Goal: Information Seeking & Learning: Stay updated

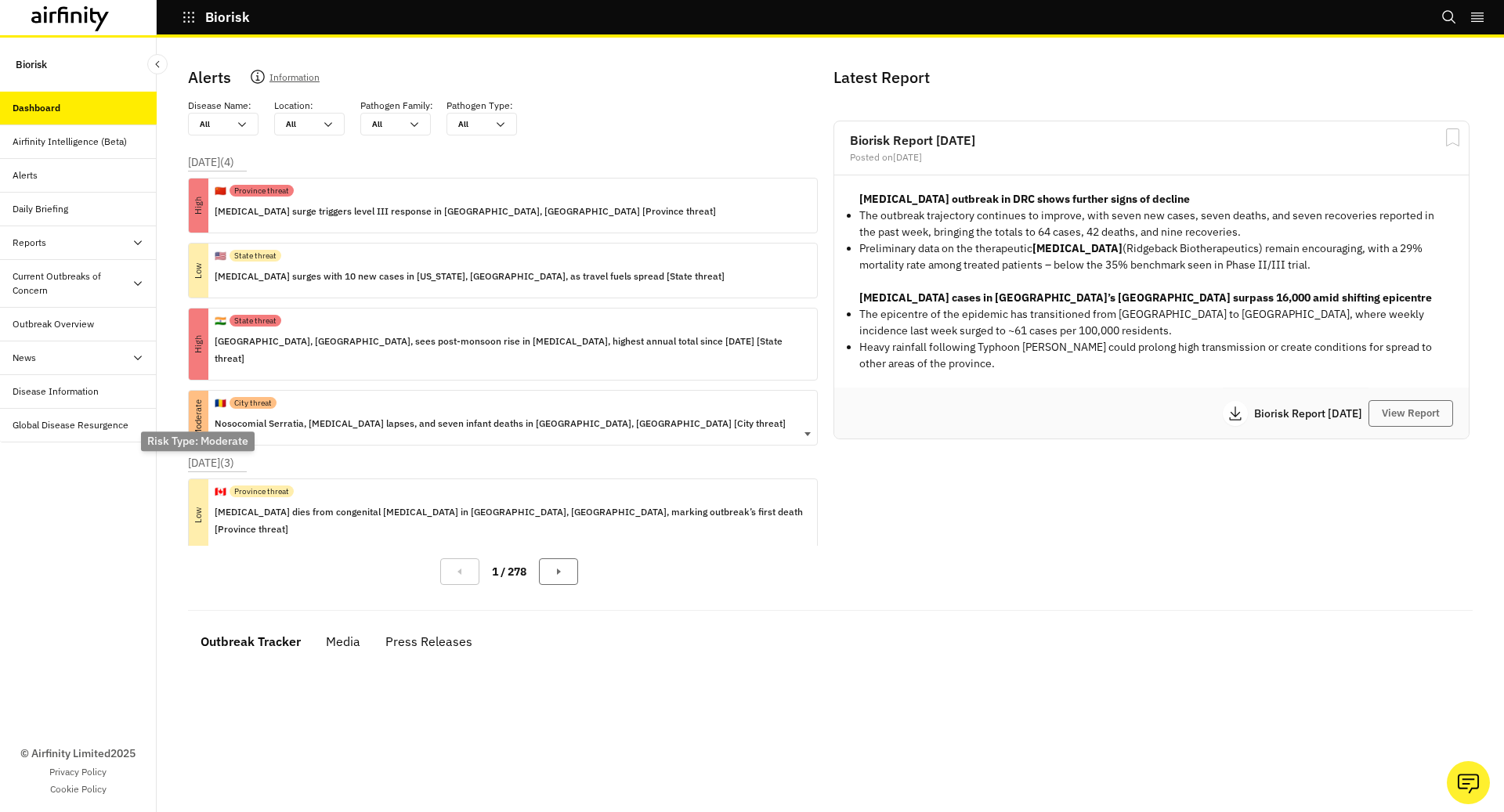
click at [197, 419] on div "Moderate" at bounding box center [198, 417] width 19 height 54
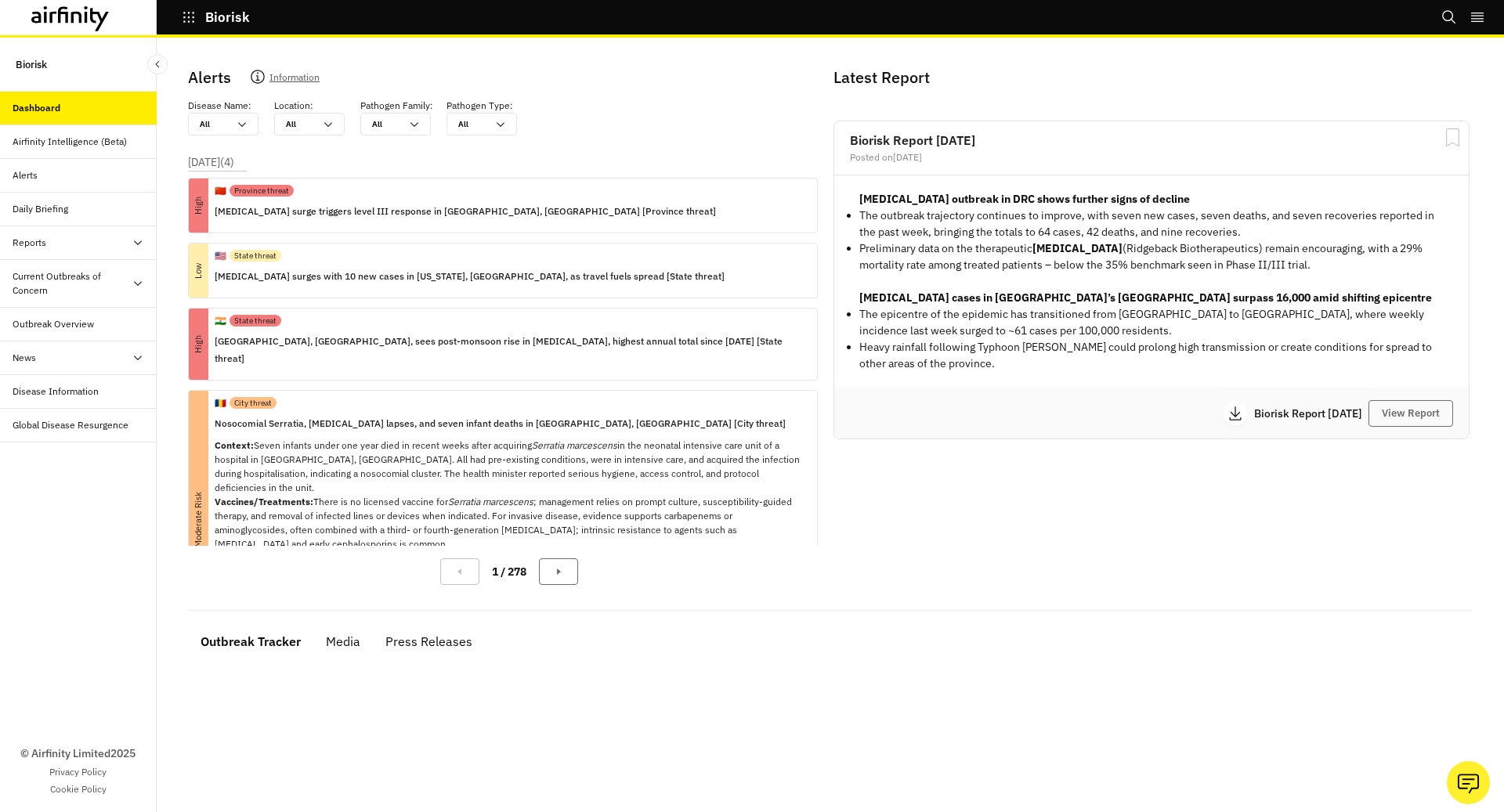
scroll to position [111, 0]
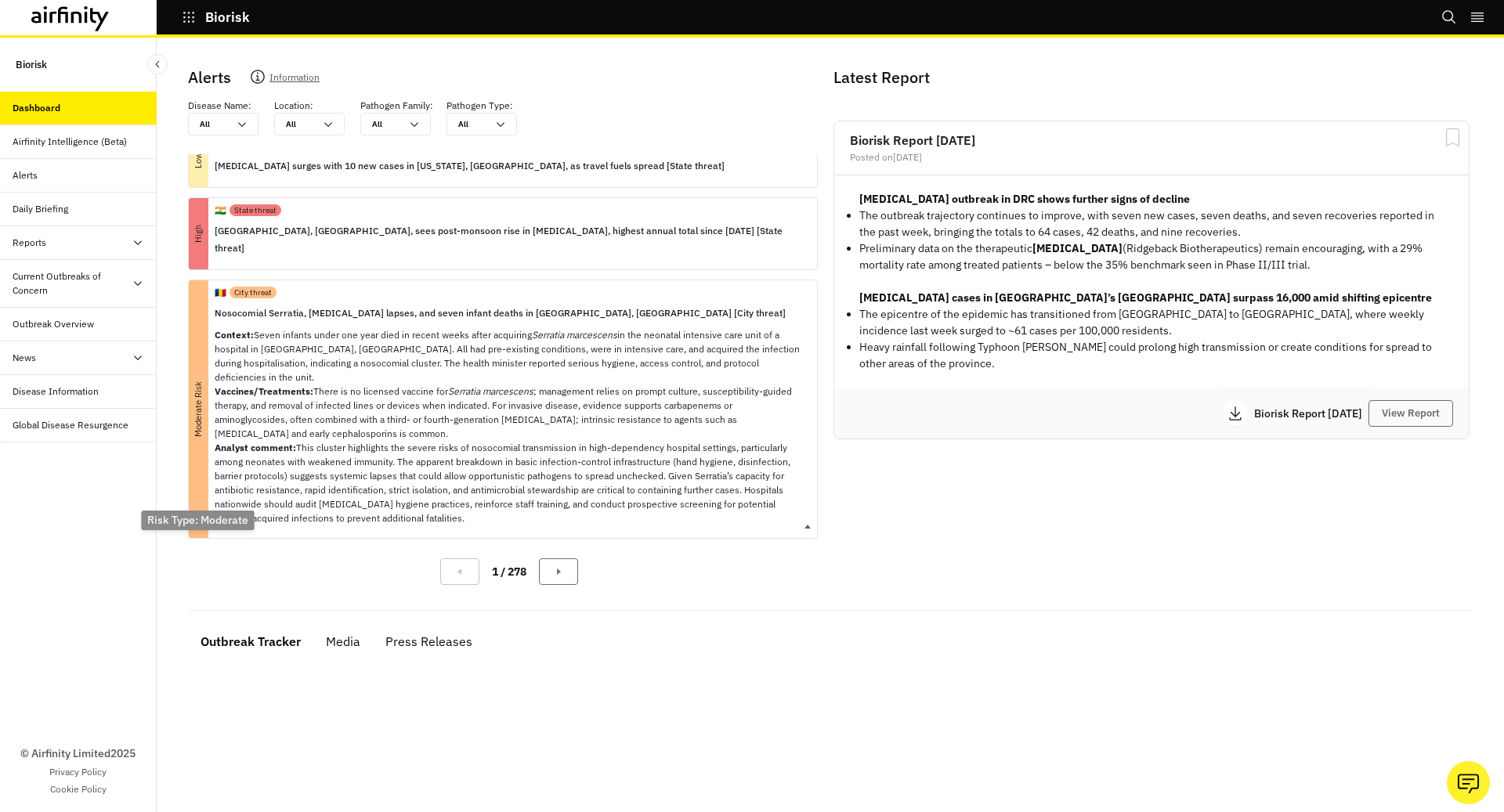
click at [208, 280] on div "Moderate Risk" at bounding box center [198, 408] width 19 height 258
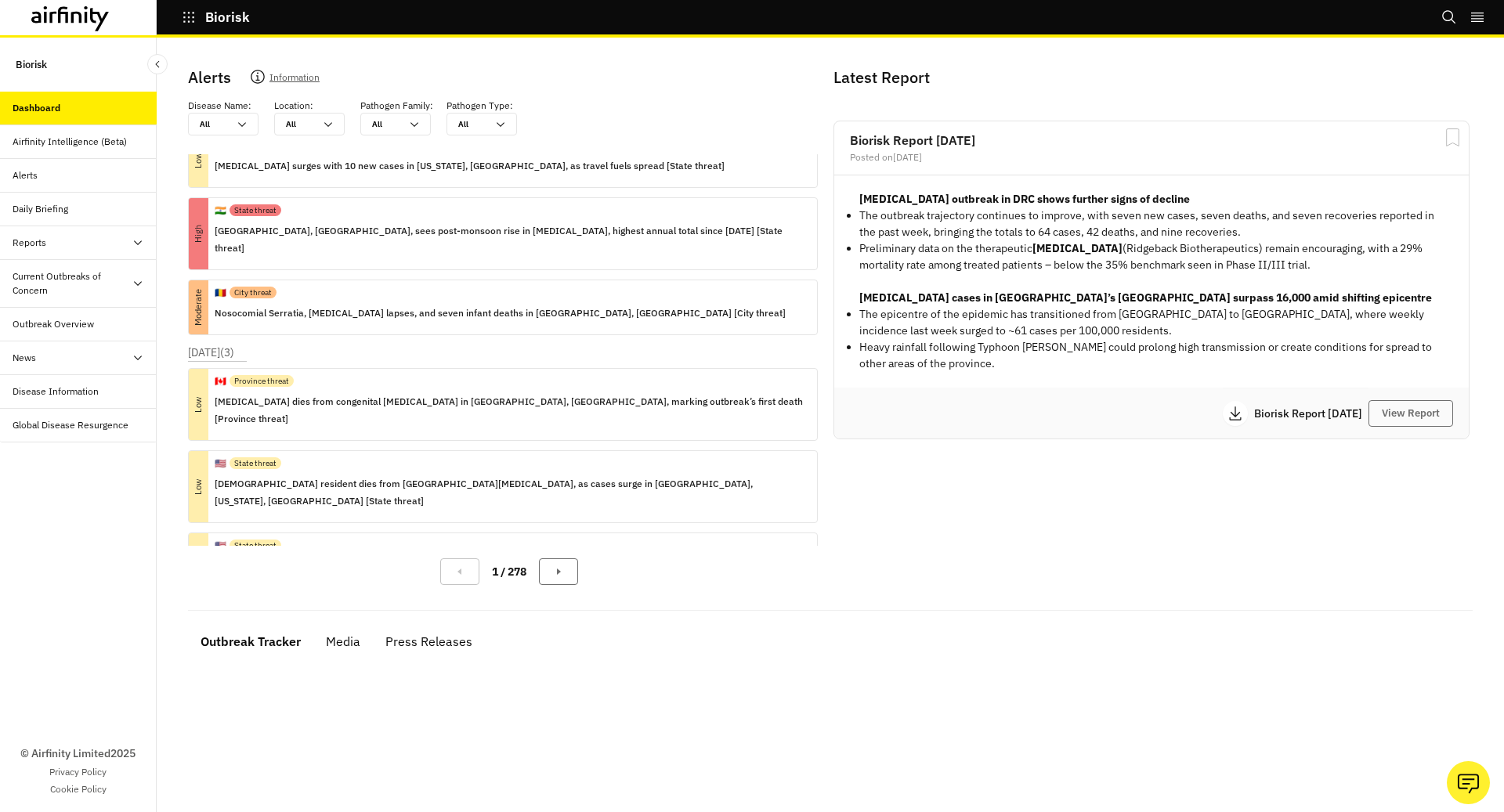
click at [225, 194] on div "Oct 6, 2025 ( 4 ) High 🇨🇳 Province threat Chikungunya surge triggers level III …" at bounding box center [509, 194] width 642 height 301
click at [226, 210] on div "🇮🇳 State threat" at bounding box center [509, 210] width 590 height 24
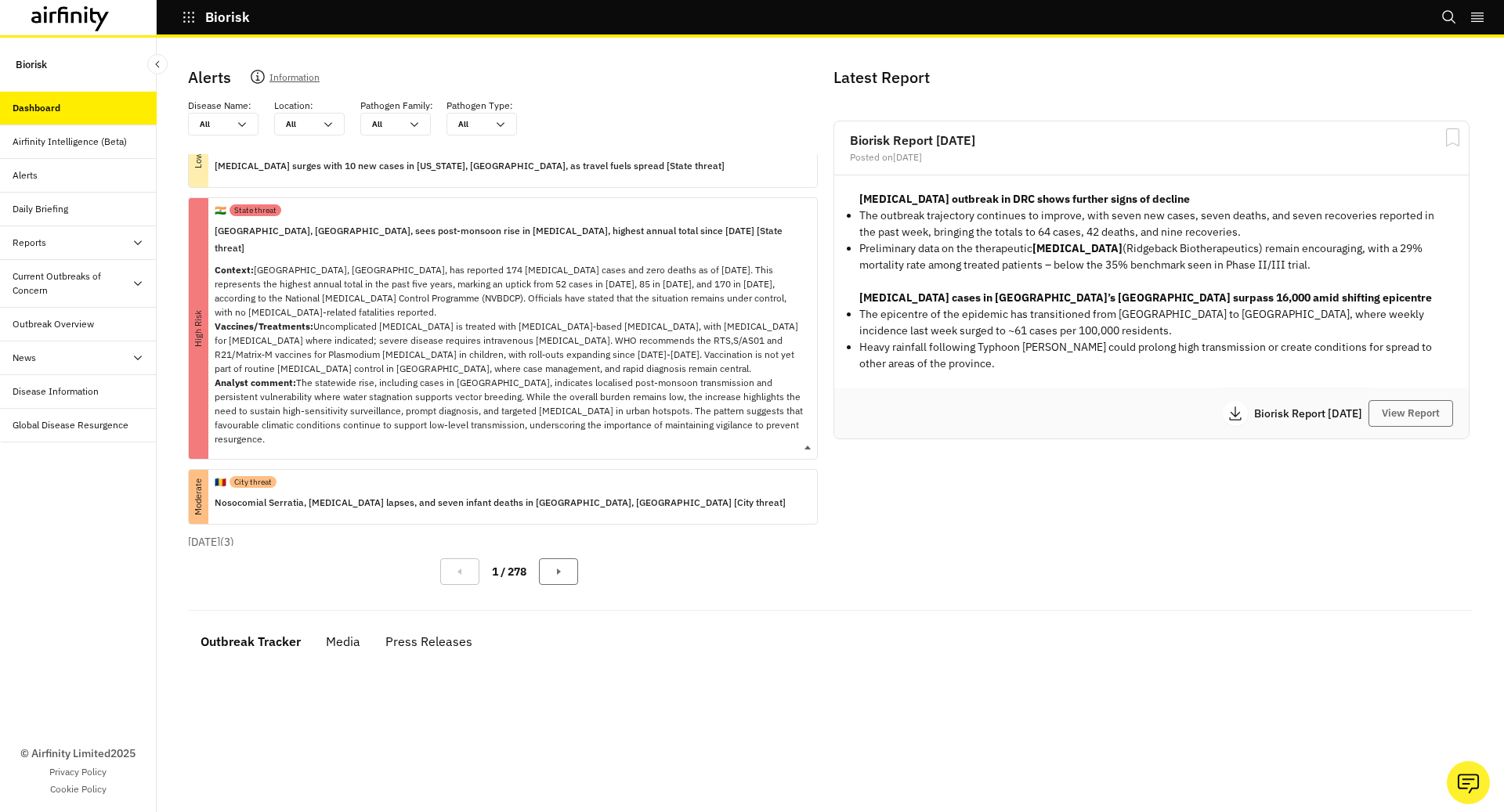
click at [226, 210] on div "🇮🇳 State threat" at bounding box center [509, 210] width 590 height 24
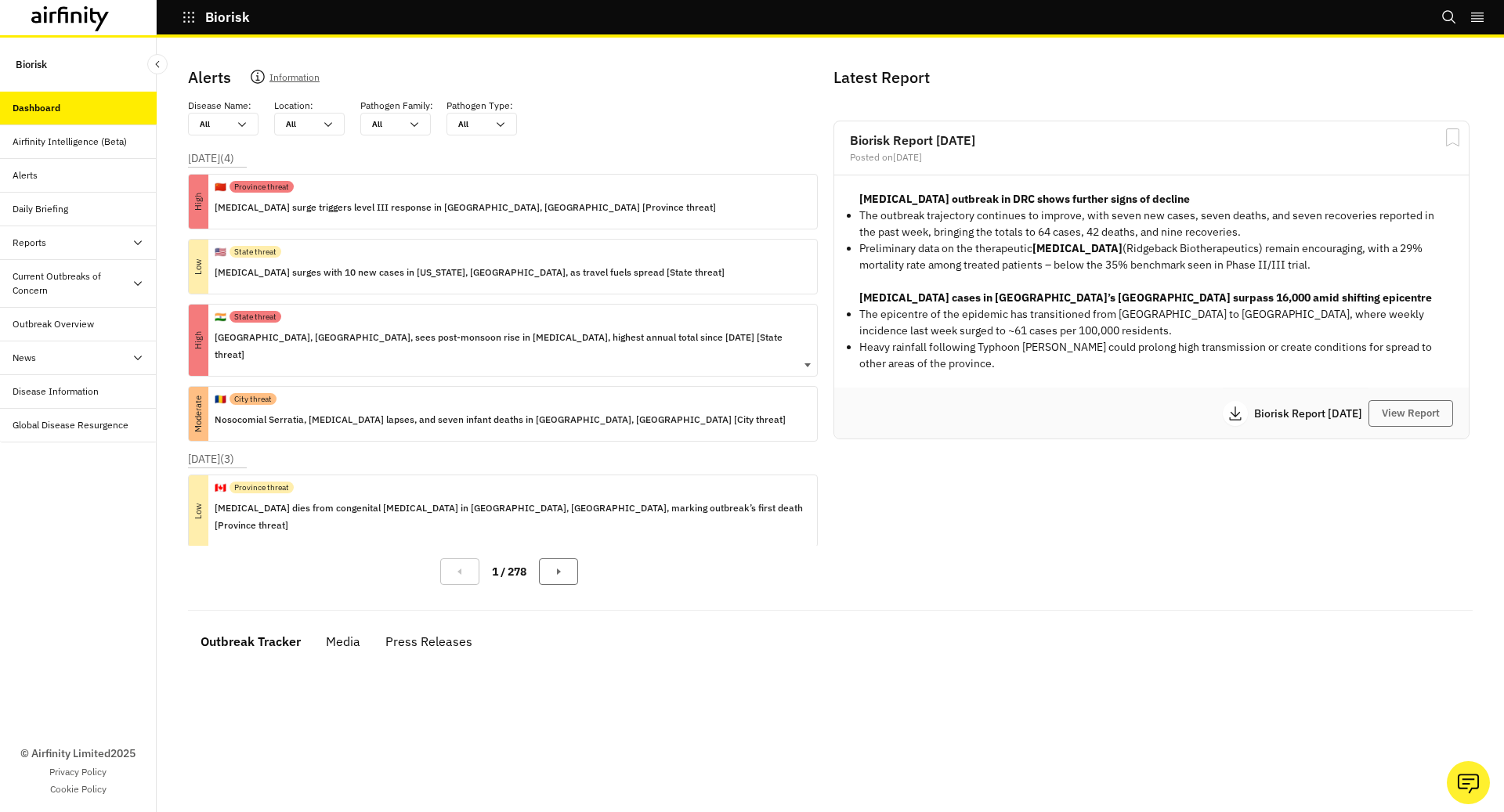
scroll to position [0, 0]
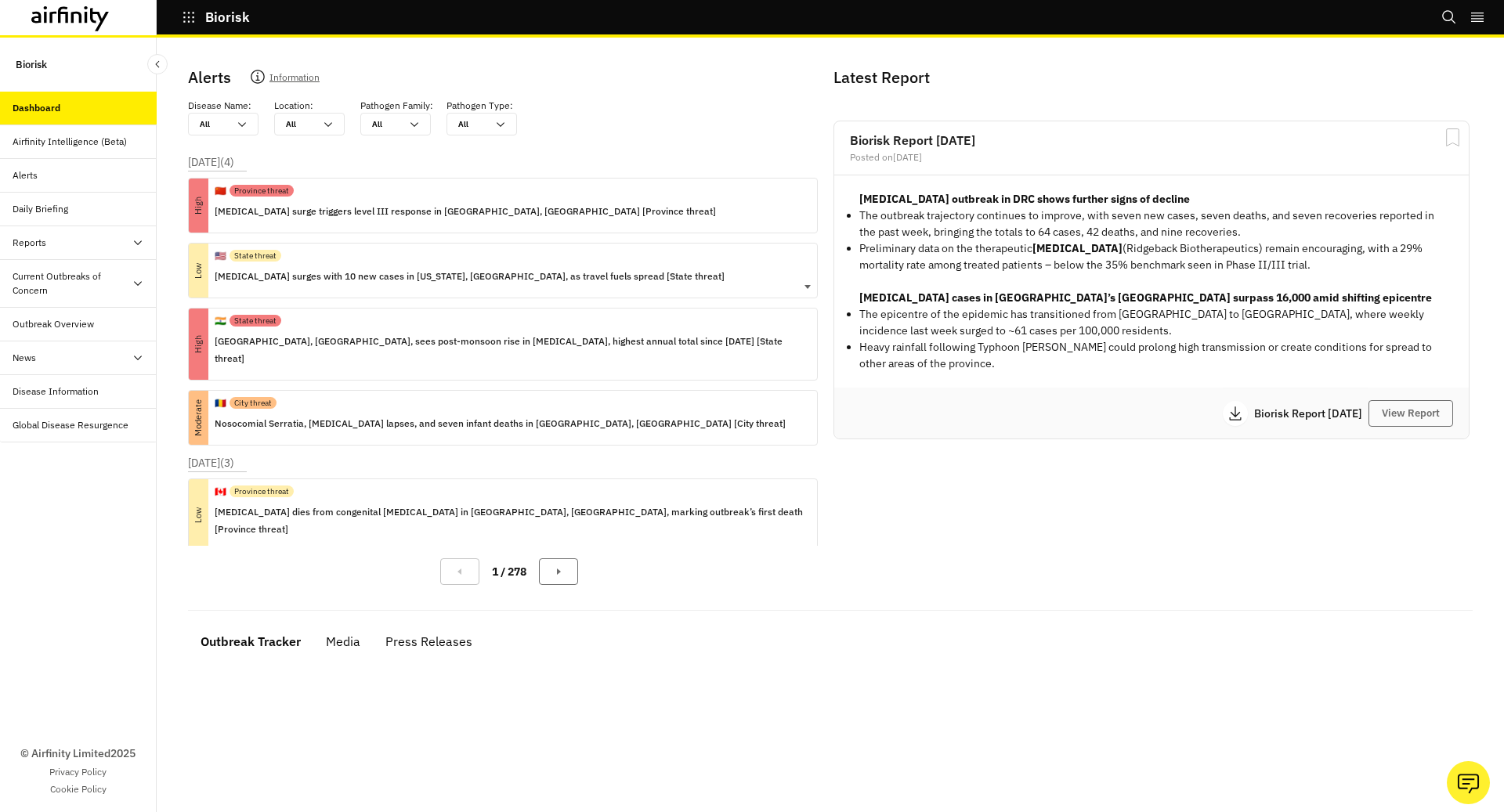
click at [232, 268] on p "[MEDICAL_DATA] surges with 10 new cases in [US_STATE], [GEOGRAPHIC_DATA], as tr…" at bounding box center [469, 276] width 510 height 17
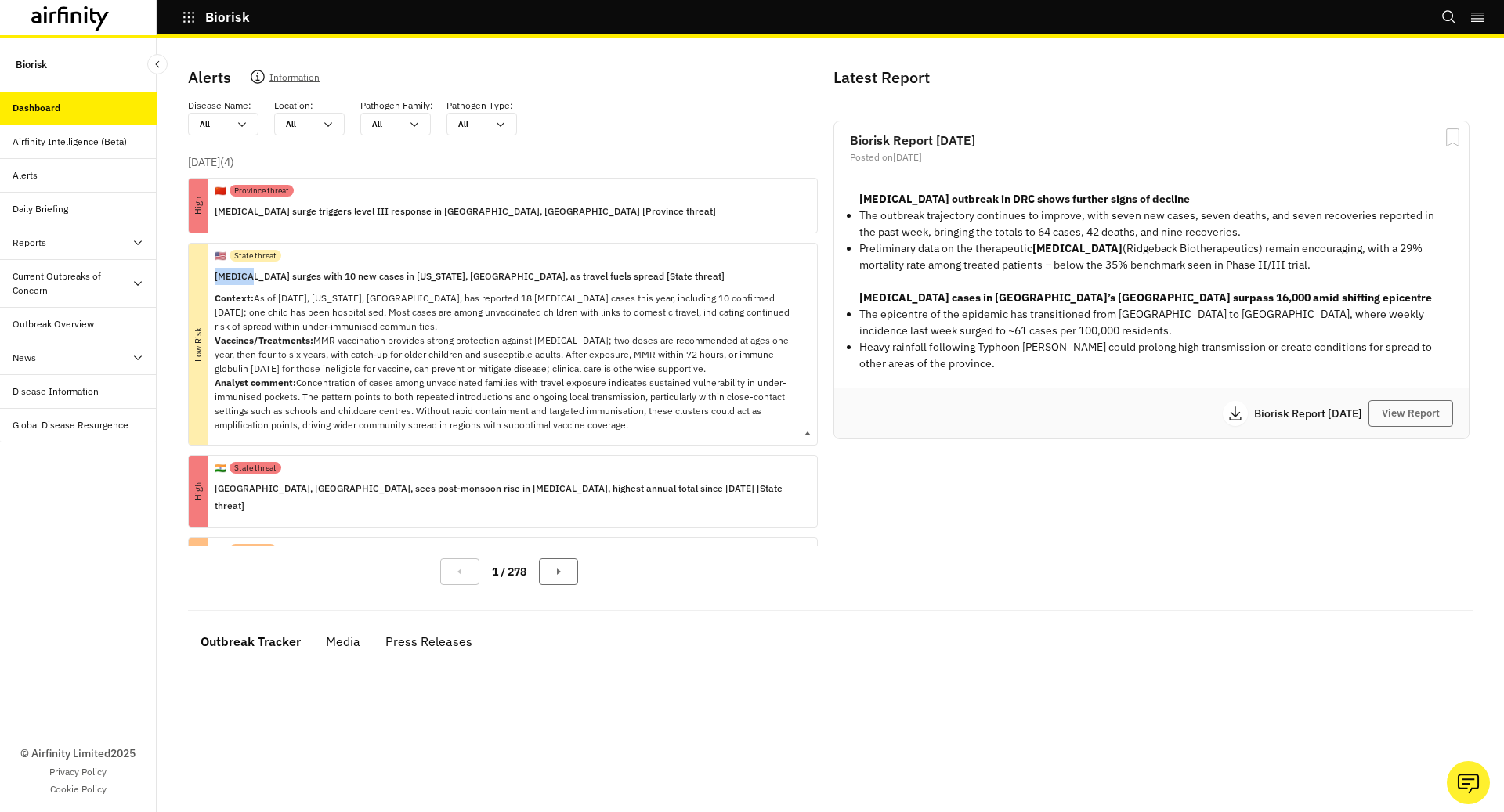
click at [232, 268] on p "[MEDICAL_DATA] surges with 10 new cases in [US_STATE], [GEOGRAPHIC_DATA], as tr…" at bounding box center [509, 276] width 590 height 17
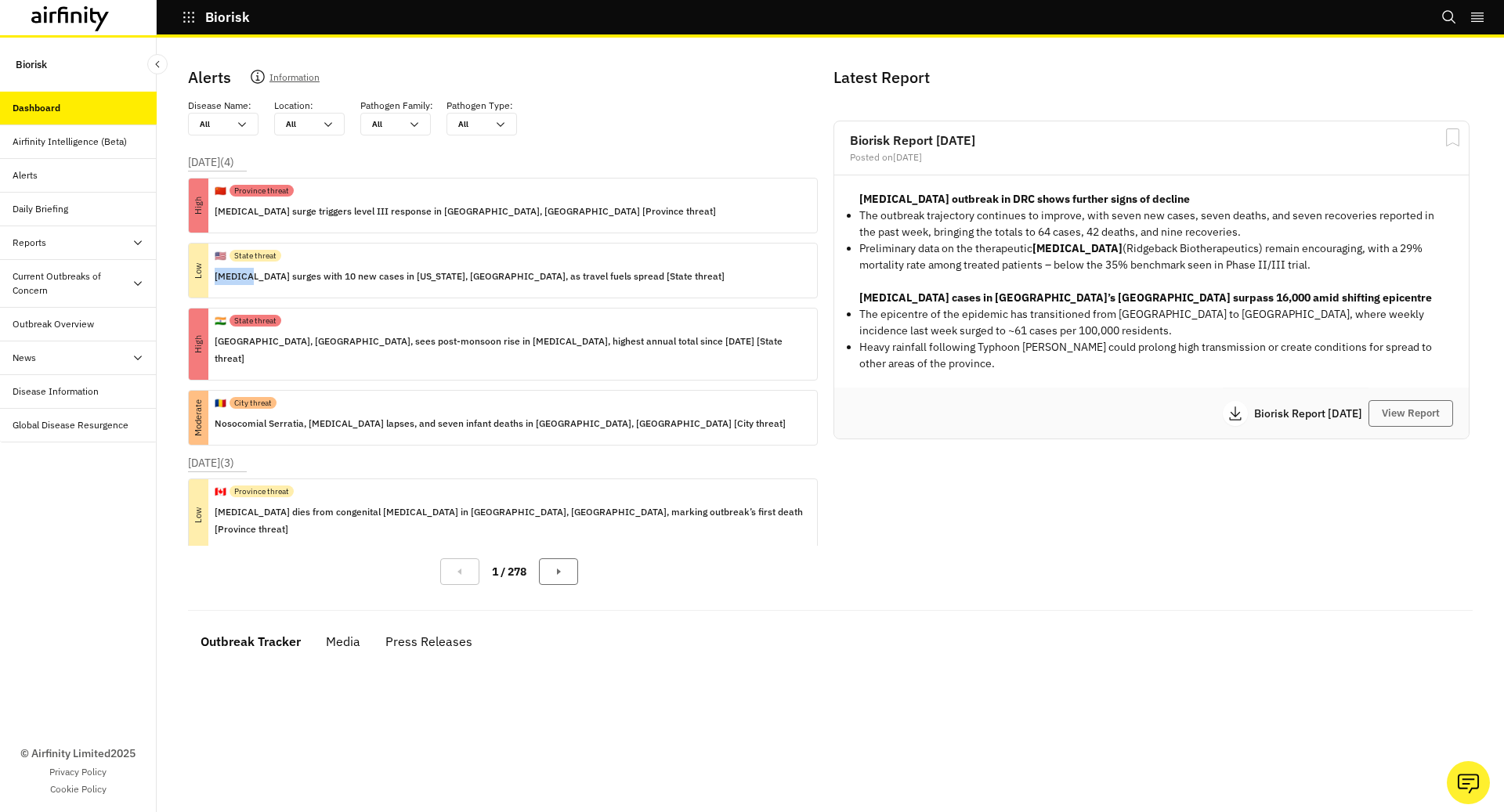
click at [115, 172] on div "Alerts" at bounding box center [85, 176] width 144 height 14
click at [186, 18] on icon "button" at bounding box center [189, 18] width 14 height 14
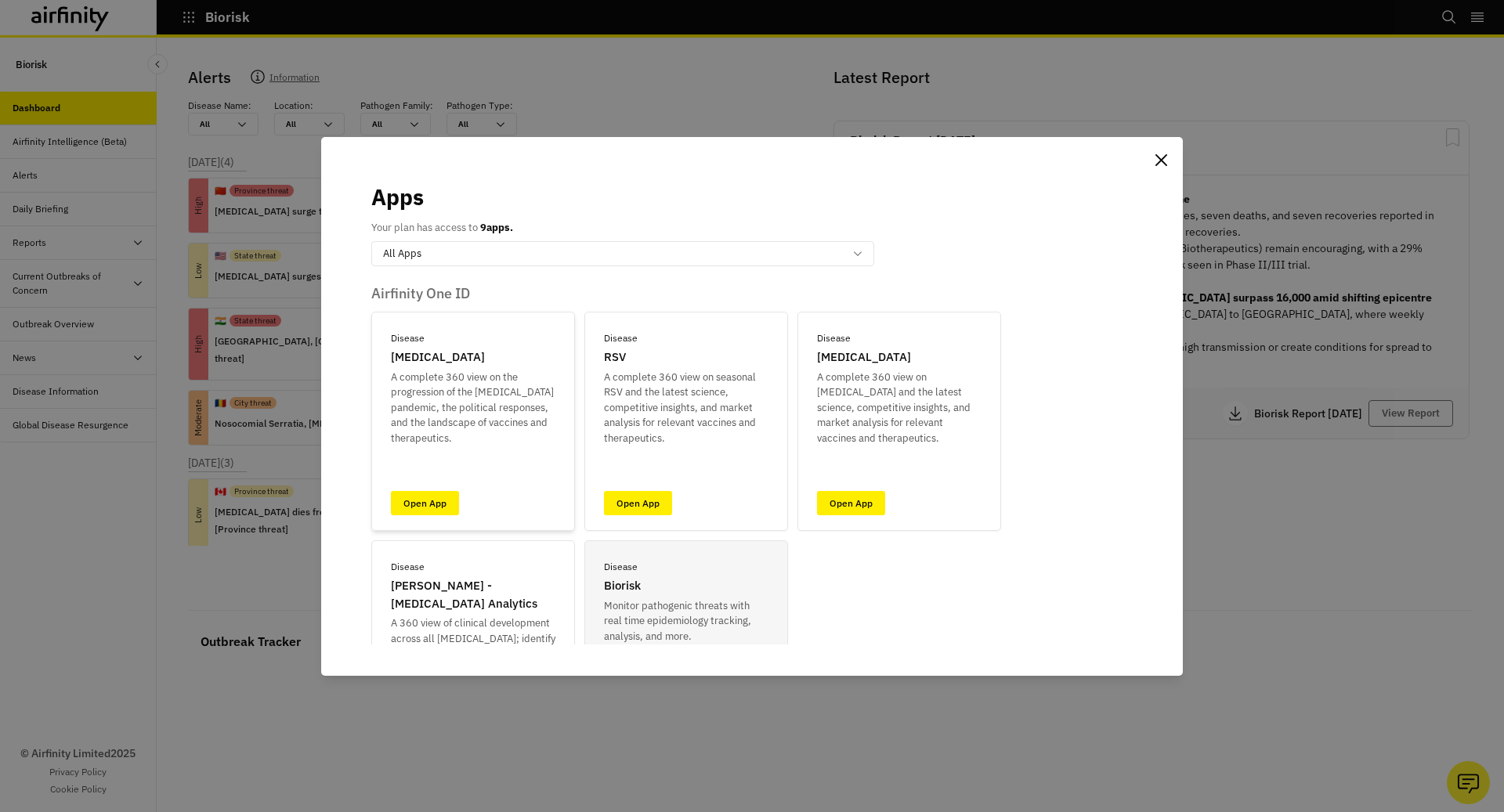
scroll to position [92, 0]
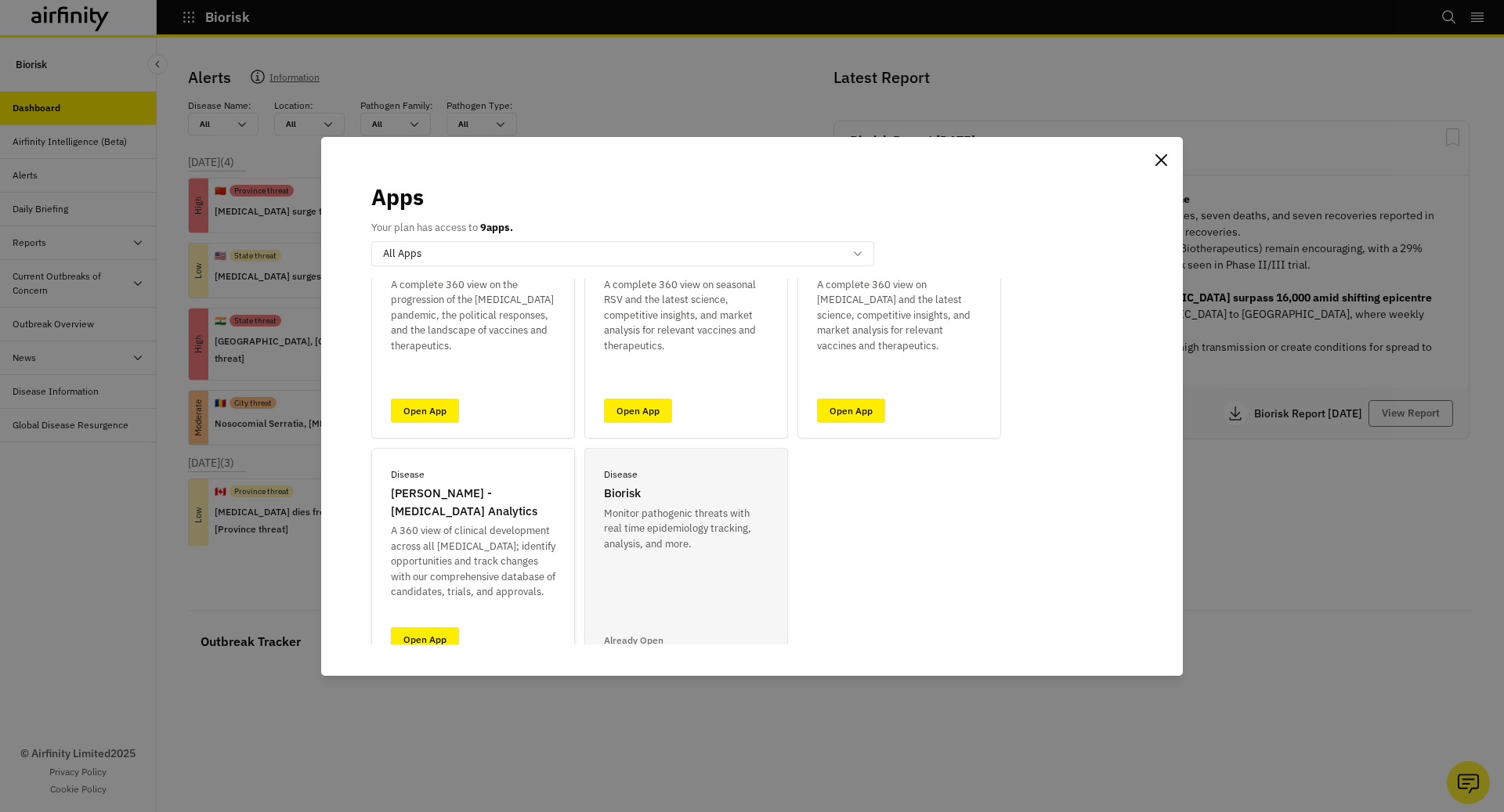
click at [422, 635] on link "Open App" at bounding box center [425, 639] width 68 height 24
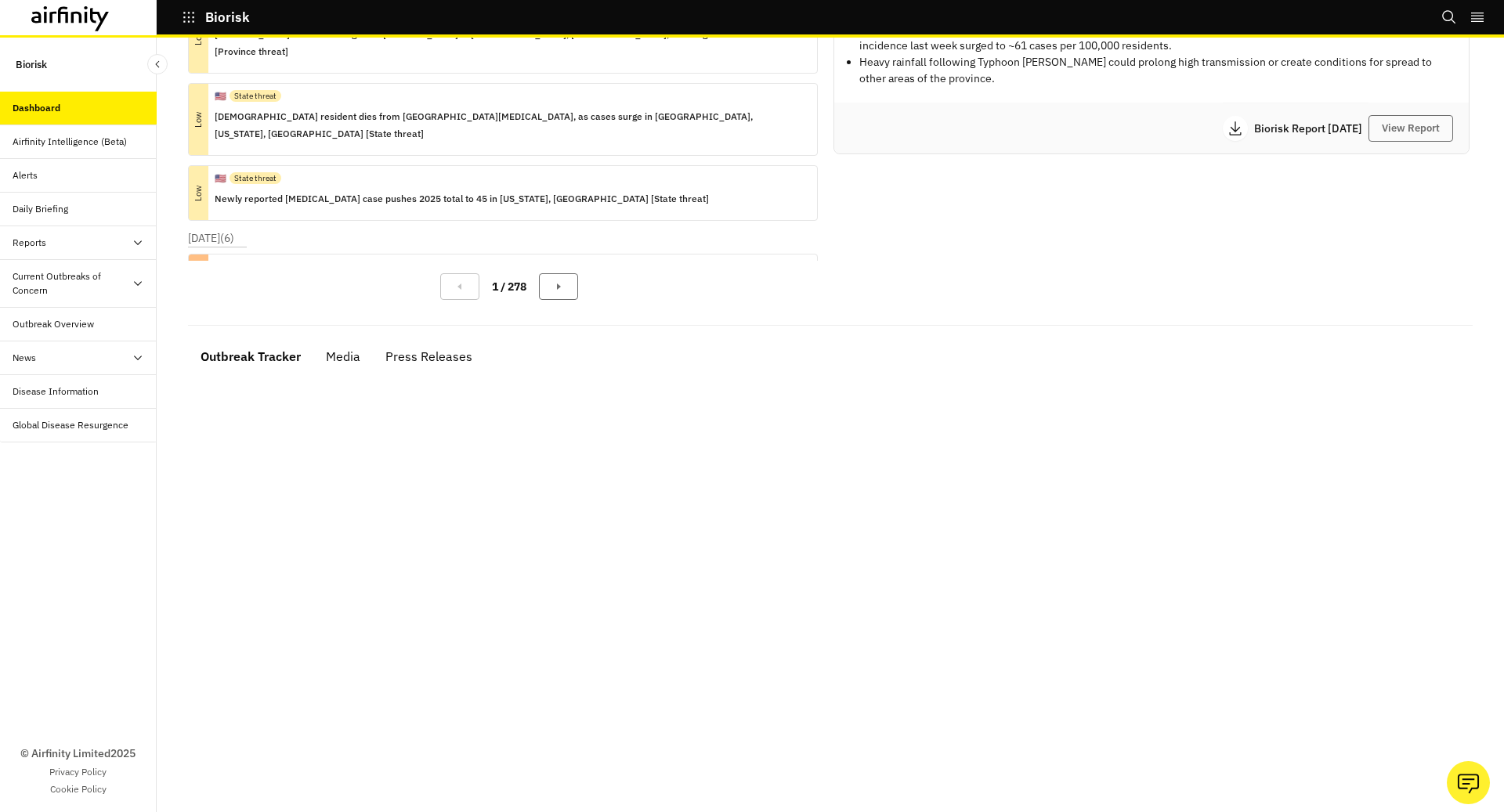
scroll to position [412, 0]
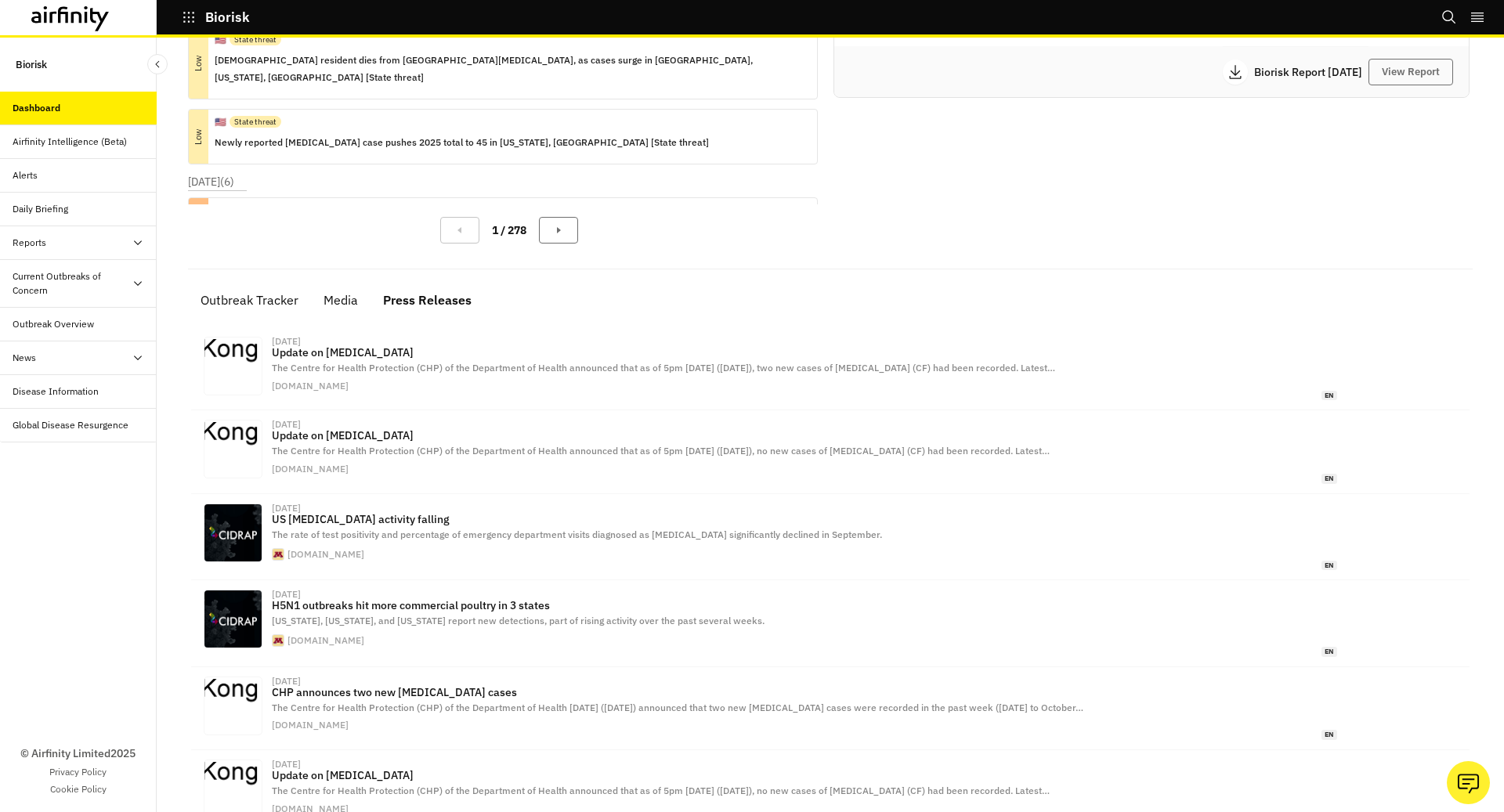
scroll to position [343, 0]
click at [92, 152] on div "Airfinity Intelligence (Beta)" at bounding box center [78, 142] width 156 height 34
